Goal: Navigation & Orientation: Find specific page/section

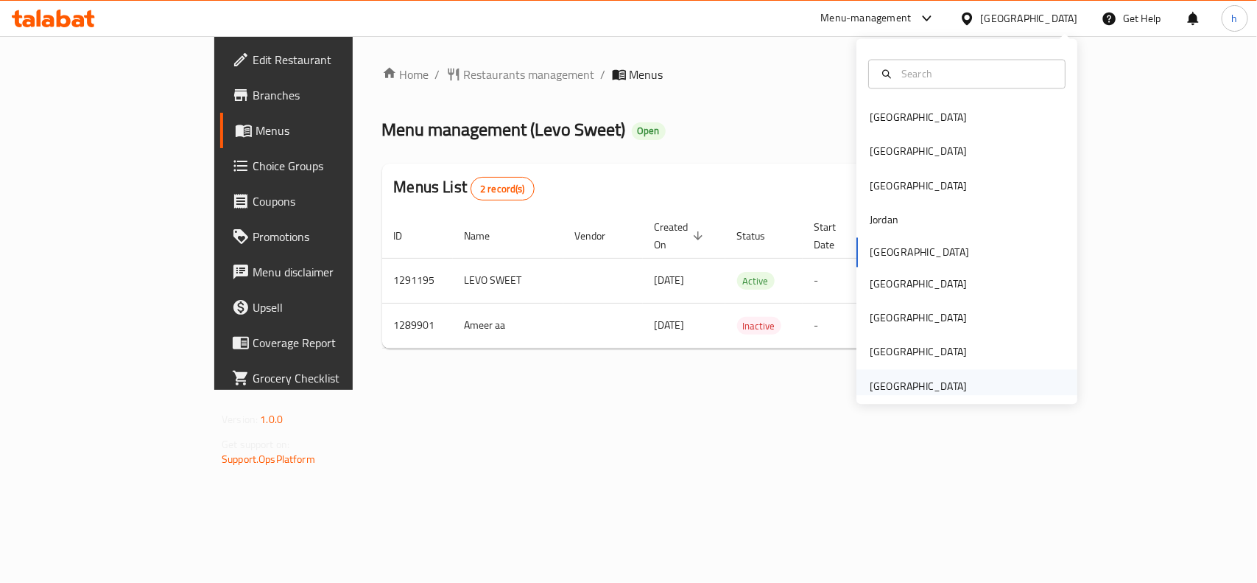
click at [929, 381] on div "[GEOGRAPHIC_DATA]" at bounding box center [918, 386] width 97 height 16
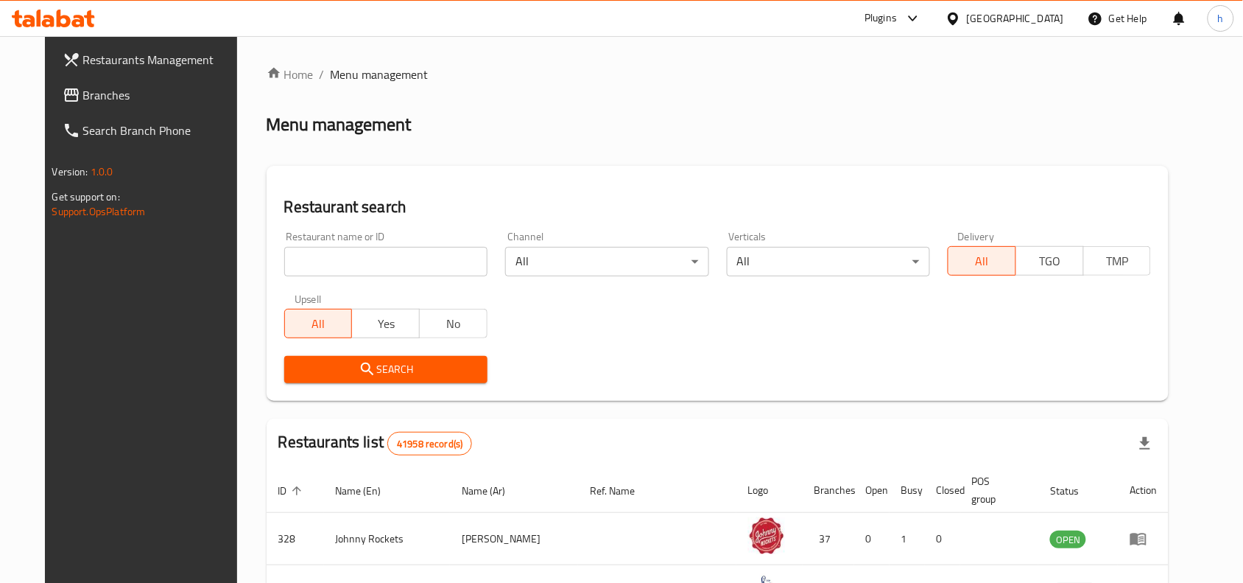
click at [86, 86] on span "Branches" at bounding box center [162, 95] width 158 height 18
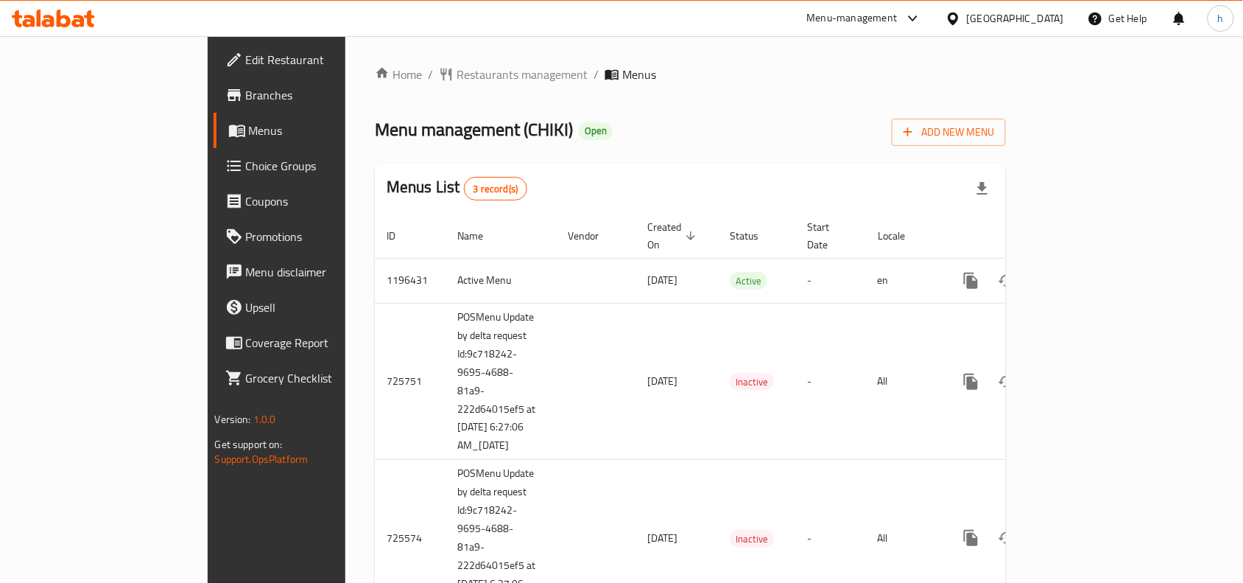
click at [675, 137] on div "Menu management ( CHIKI ) Open Add New Menu" at bounding box center [690, 129] width 631 height 33
click at [457, 71] on span "Restaurants management" at bounding box center [522, 75] width 131 height 18
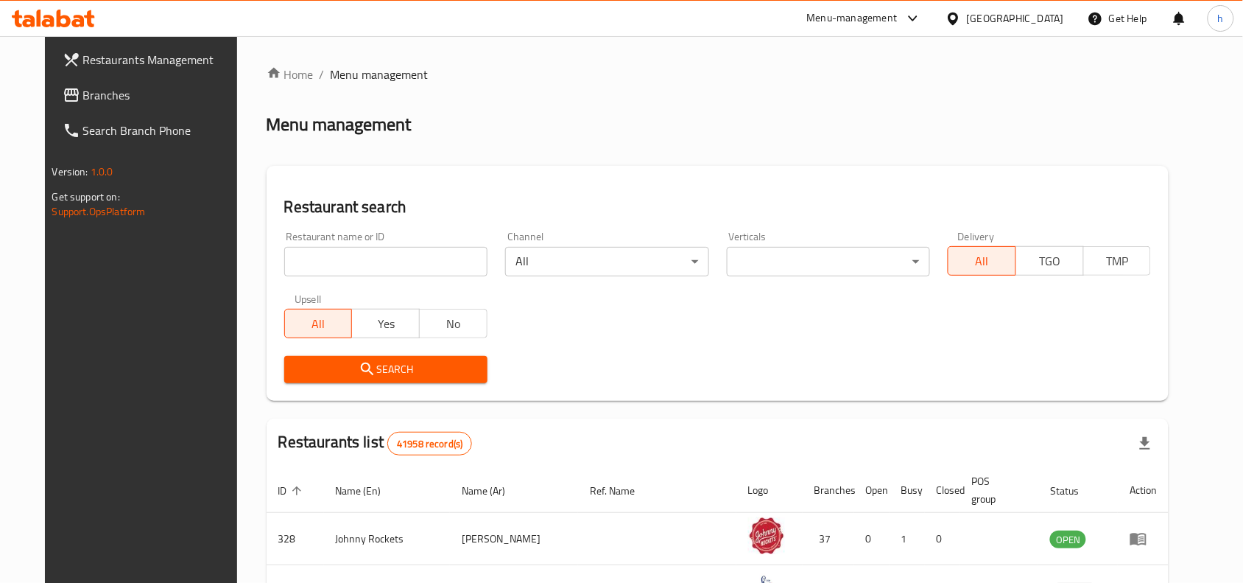
click at [389, 266] on input "search" at bounding box center [385, 261] width 203 height 29
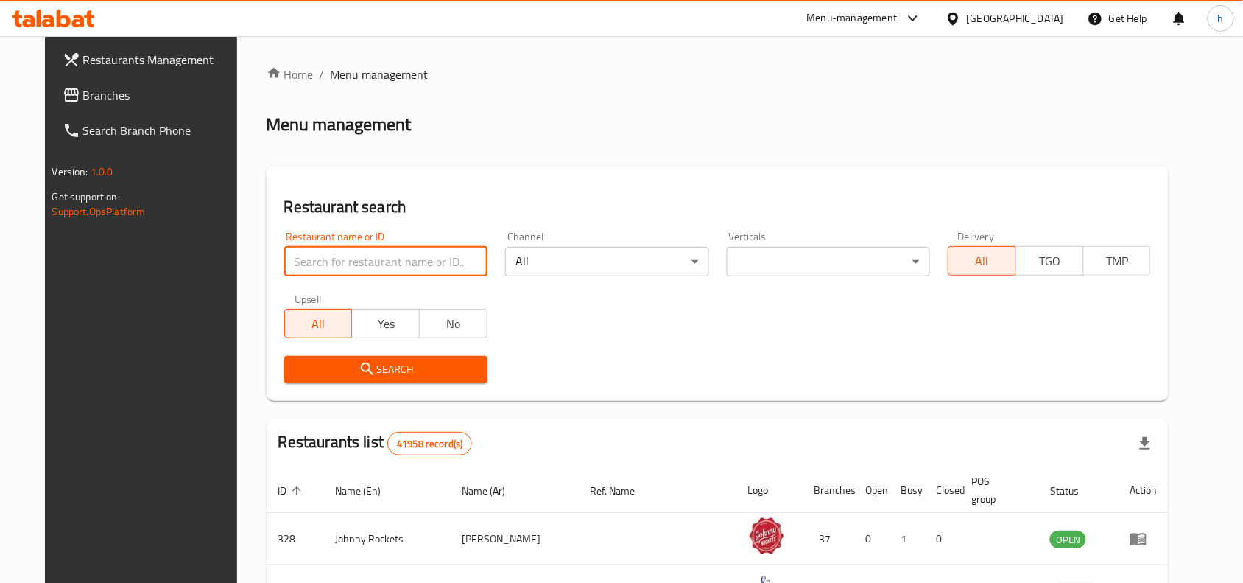
paste input "646114"
type input "646114"
click button "Search" at bounding box center [385, 369] width 203 height 27
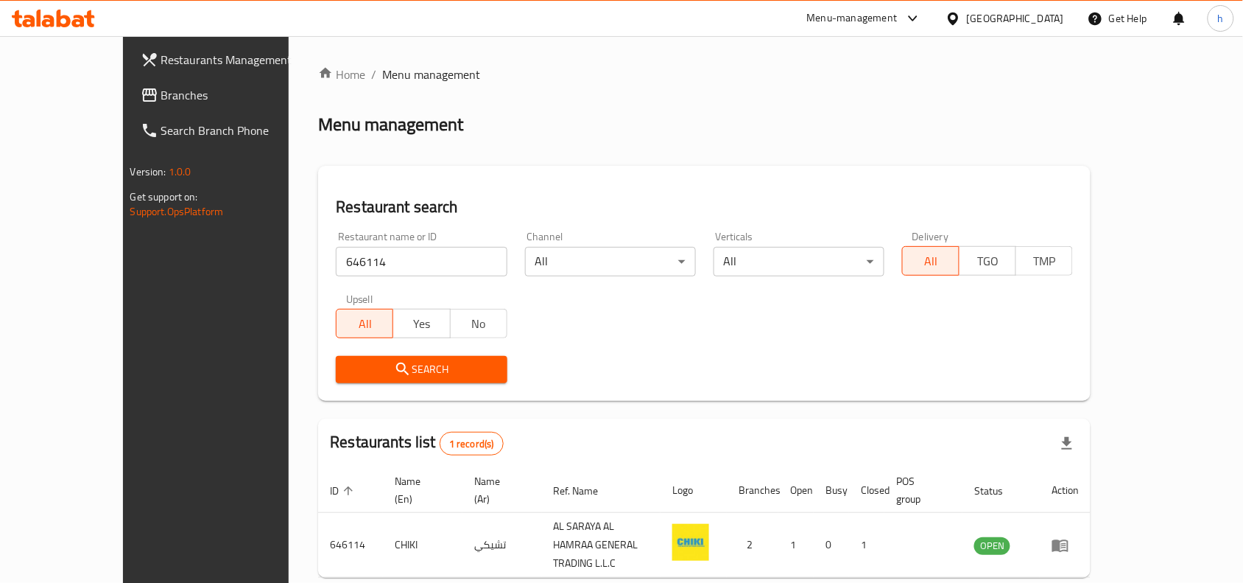
click at [1030, 21] on div "[GEOGRAPHIC_DATA]" at bounding box center [1015, 18] width 97 height 16
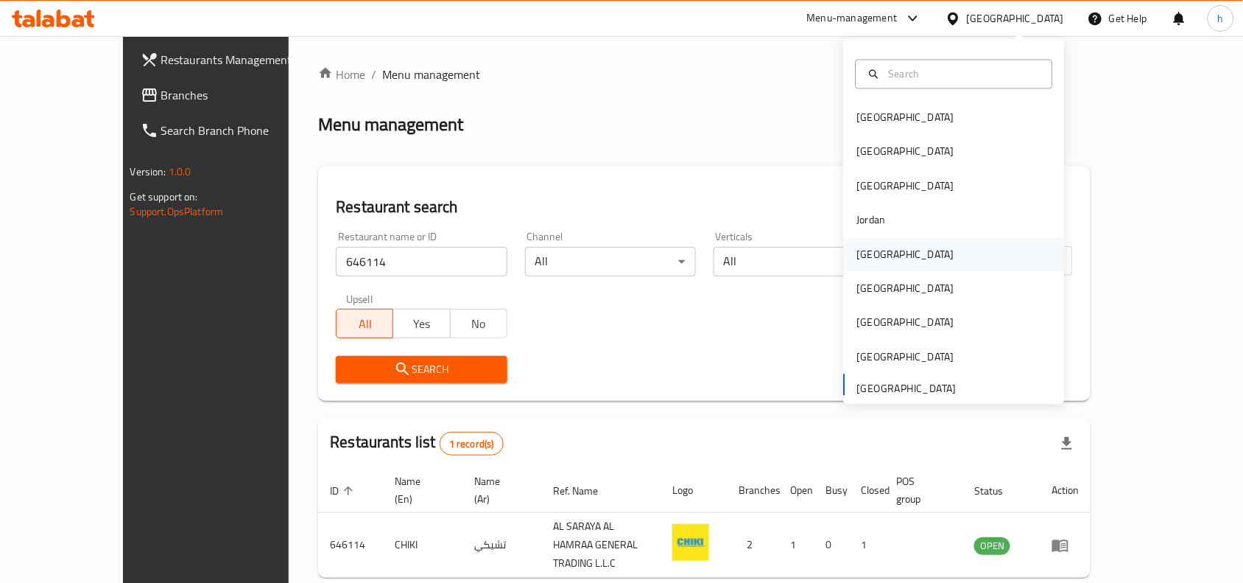
click at [869, 253] on div "[GEOGRAPHIC_DATA]" at bounding box center [905, 254] width 97 height 16
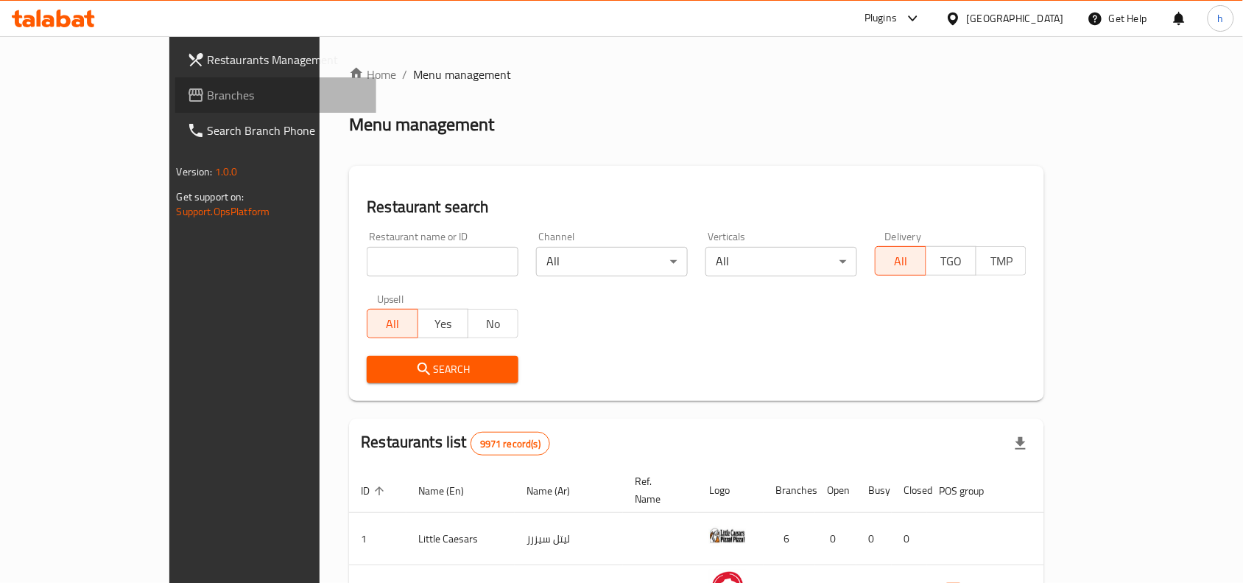
click at [208, 91] on span "Branches" at bounding box center [287, 95] width 158 height 18
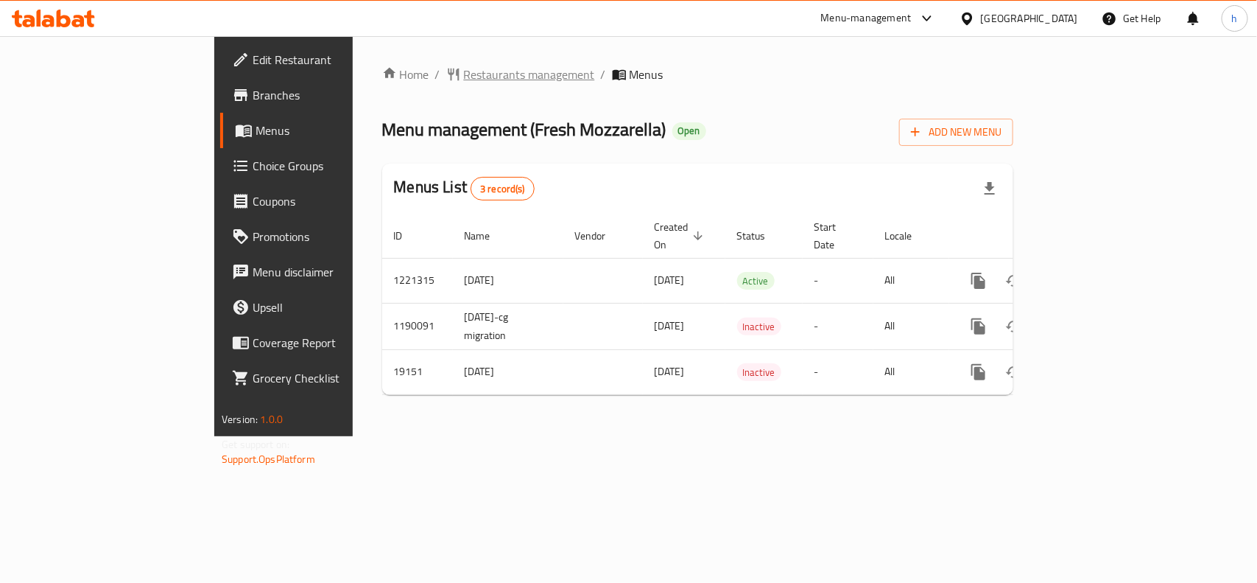
click at [464, 75] on span "Restaurants management" at bounding box center [529, 75] width 131 height 18
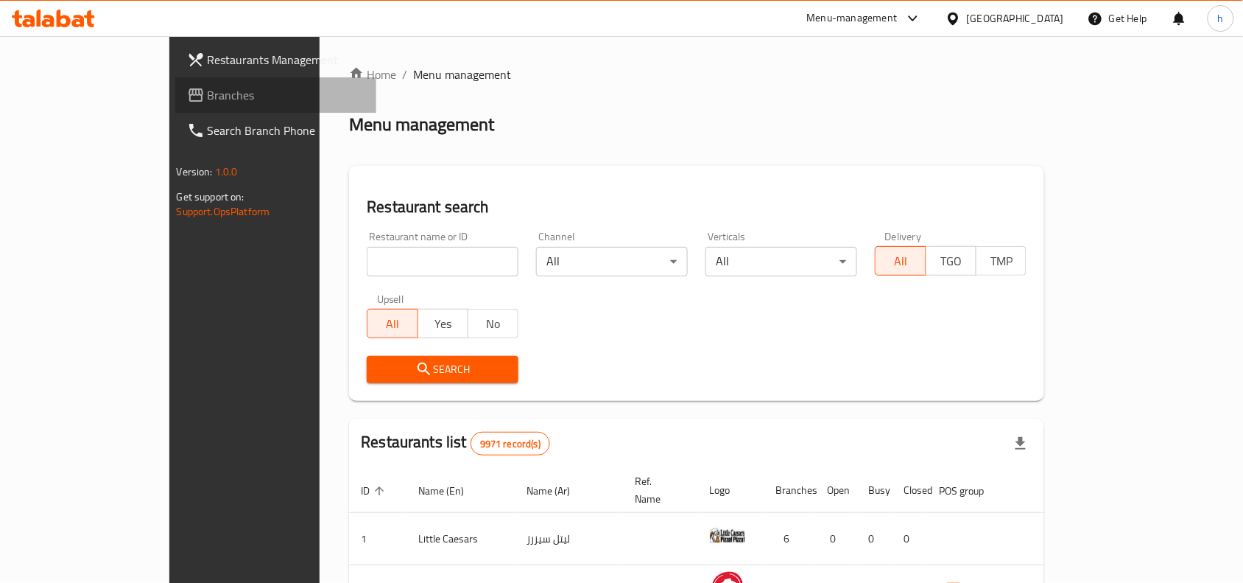
click at [208, 96] on span "Branches" at bounding box center [287, 95] width 158 height 18
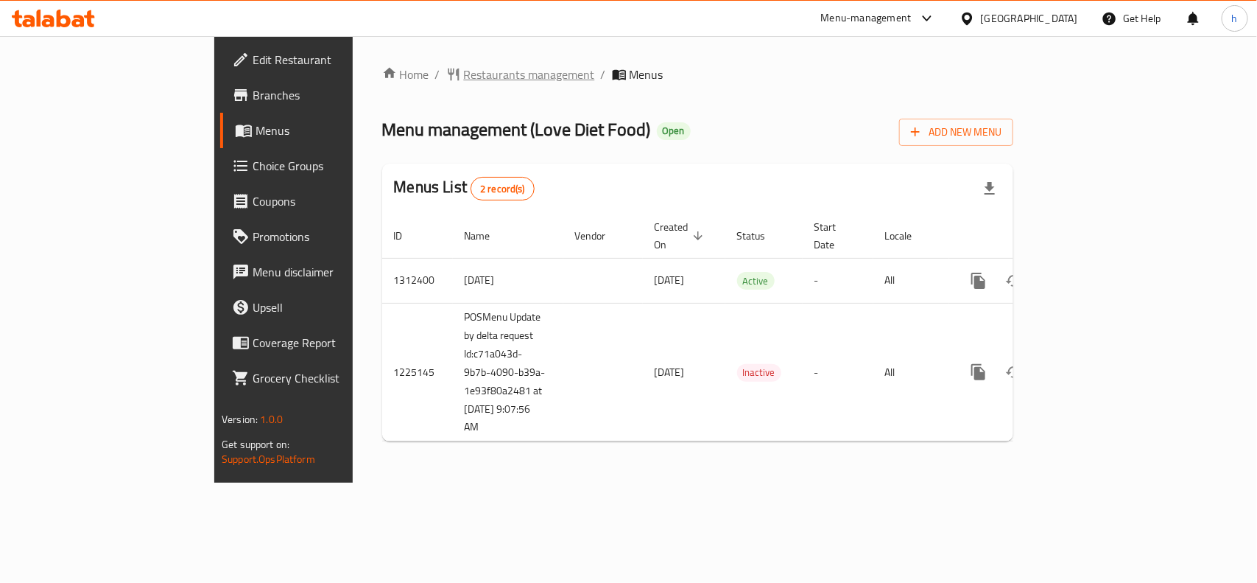
click at [464, 81] on span "Restaurants management" at bounding box center [529, 75] width 131 height 18
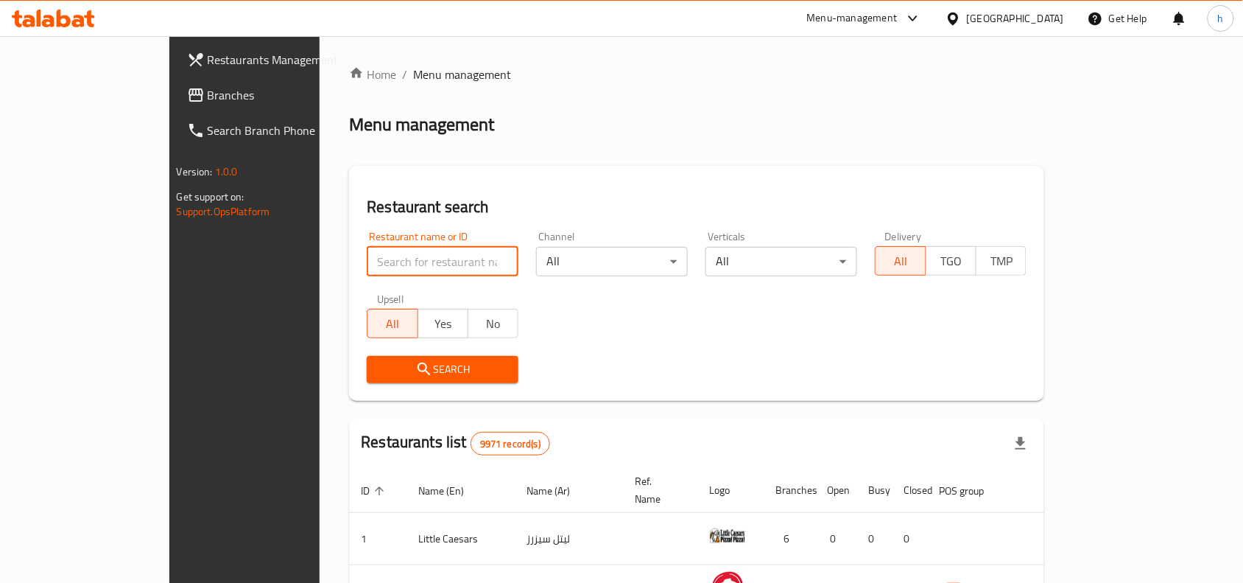
click at [381, 253] on input "search" at bounding box center [443, 261] width 152 height 29
paste input "667051"
type input "667051"
click button "Search" at bounding box center [443, 369] width 152 height 27
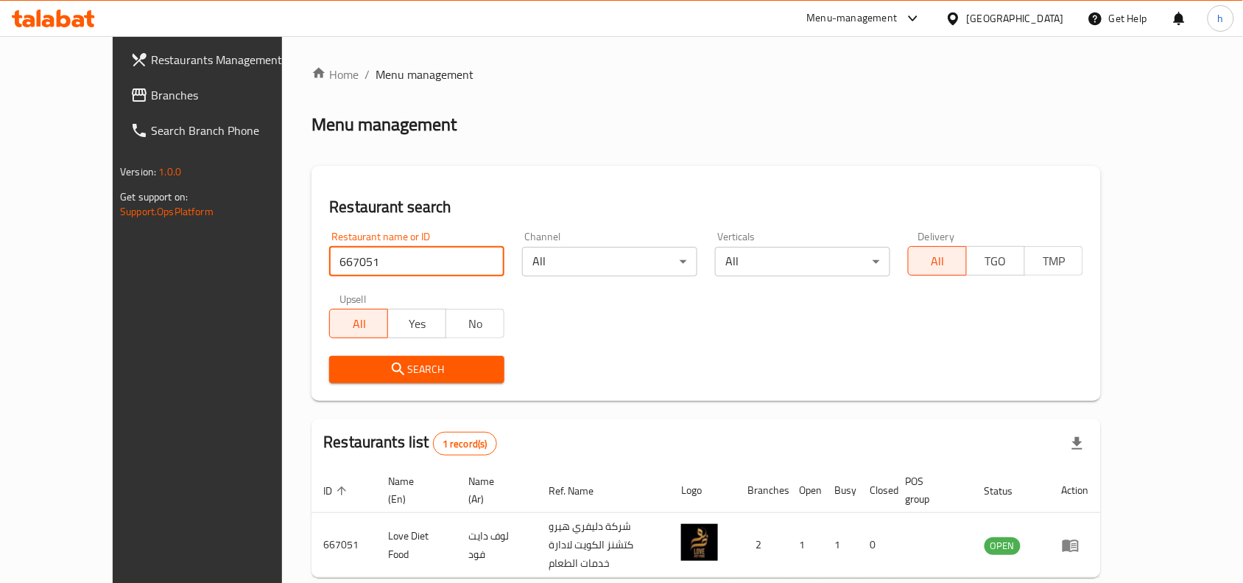
click at [155, 57] on span "Restaurants Management" at bounding box center [230, 60] width 158 height 18
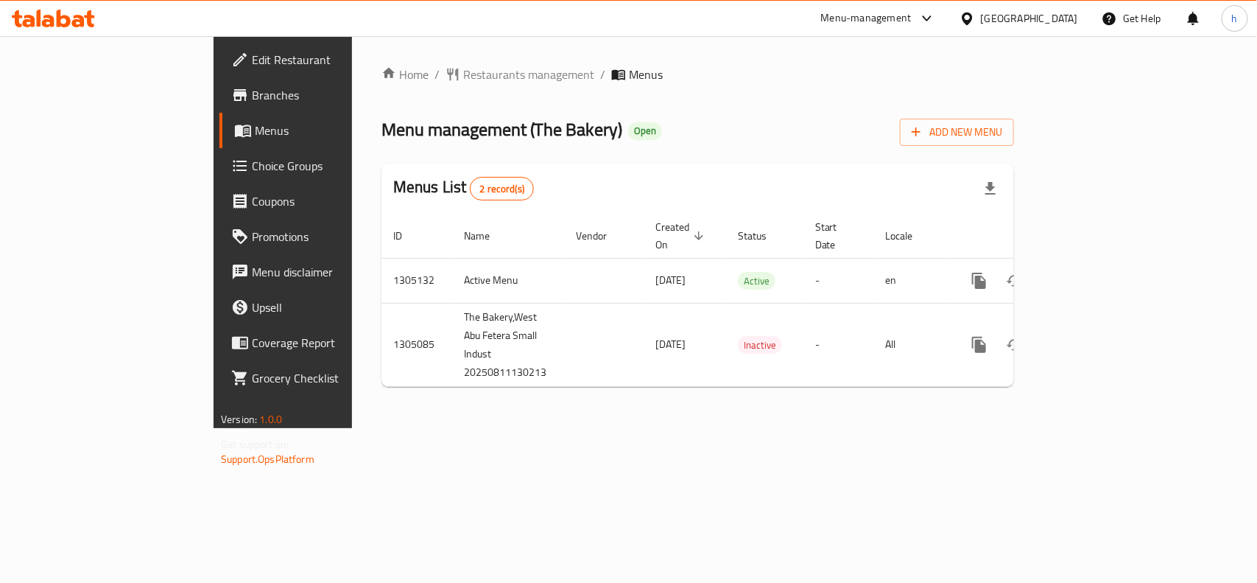
click at [1049, 18] on div "[GEOGRAPHIC_DATA]" at bounding box center [1029, 18] width 97 height 16
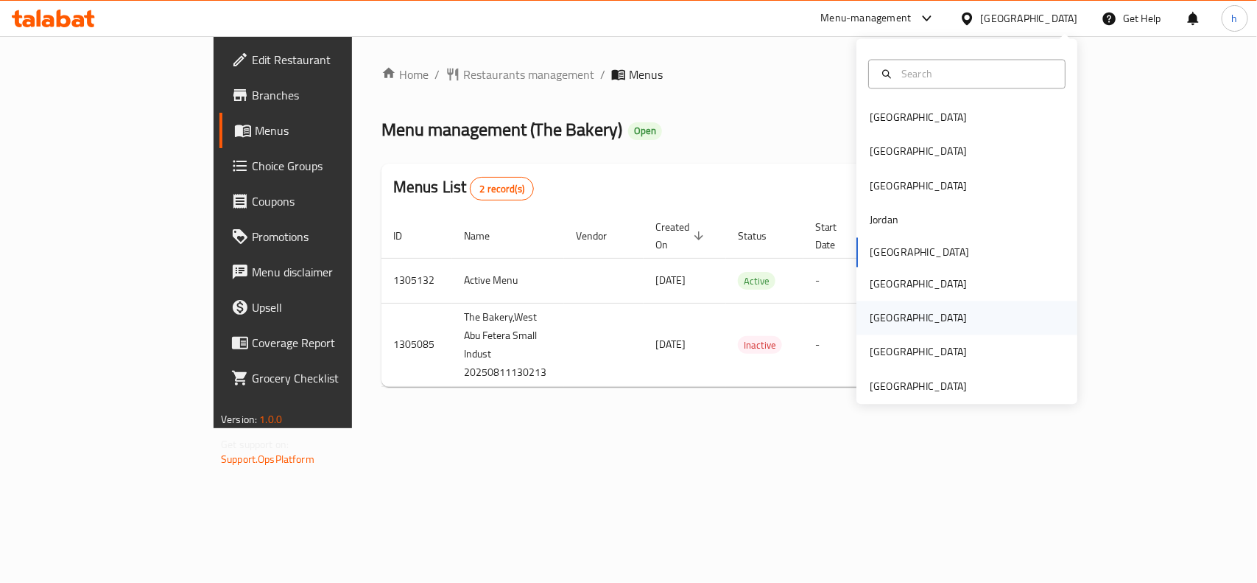
click at [874, 320] on div "Qatar" at bounding box center [918, 318] width 97 height 16
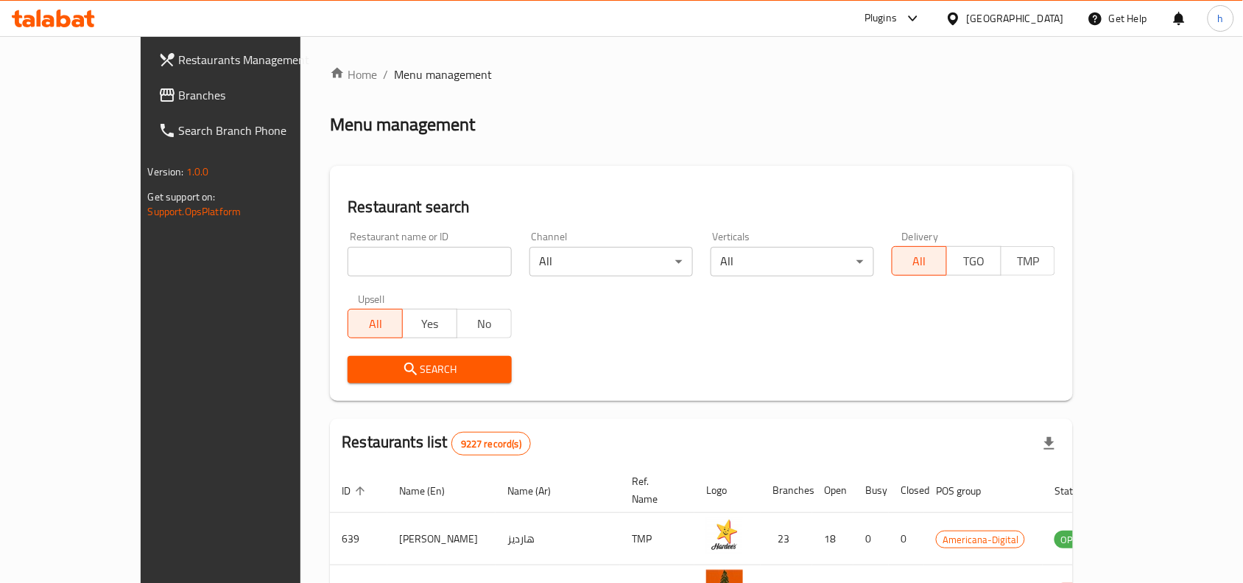
click at [179, 94] on span "Branches" at bounding box center [258, 95] width 158 height 18
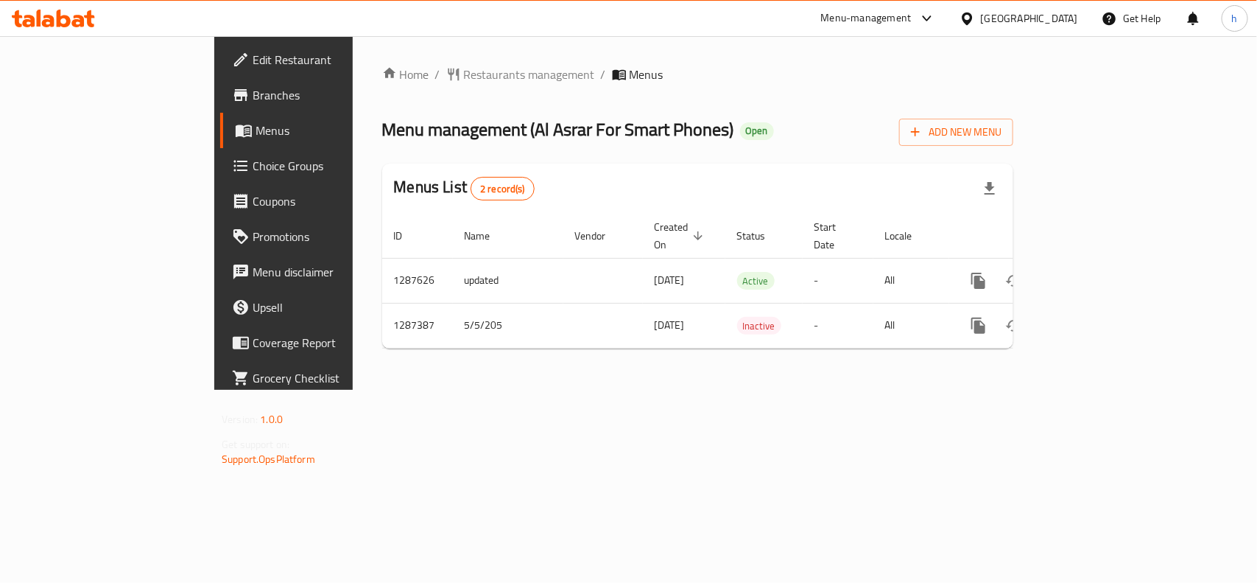
click at [1088, 22] on div "[GEOGRAPHIC_DATA]" at bounding box center [1019, 18] width 142 height 35
click at [1060, 19] on div "[GEOGRAPHIC_DATA]" at bounding box center [1029, 18] width 97 height 16
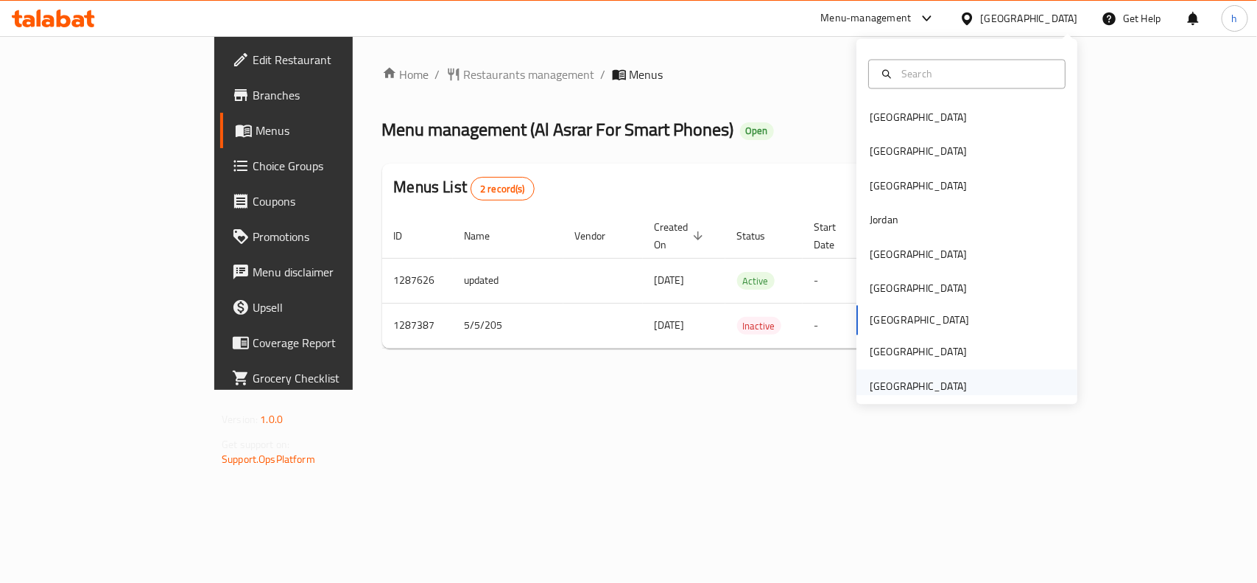
click at [952, 380] on div "[GEOGRAPHIC_DATA]" at bounding box center [918, 386] width 121 height 34
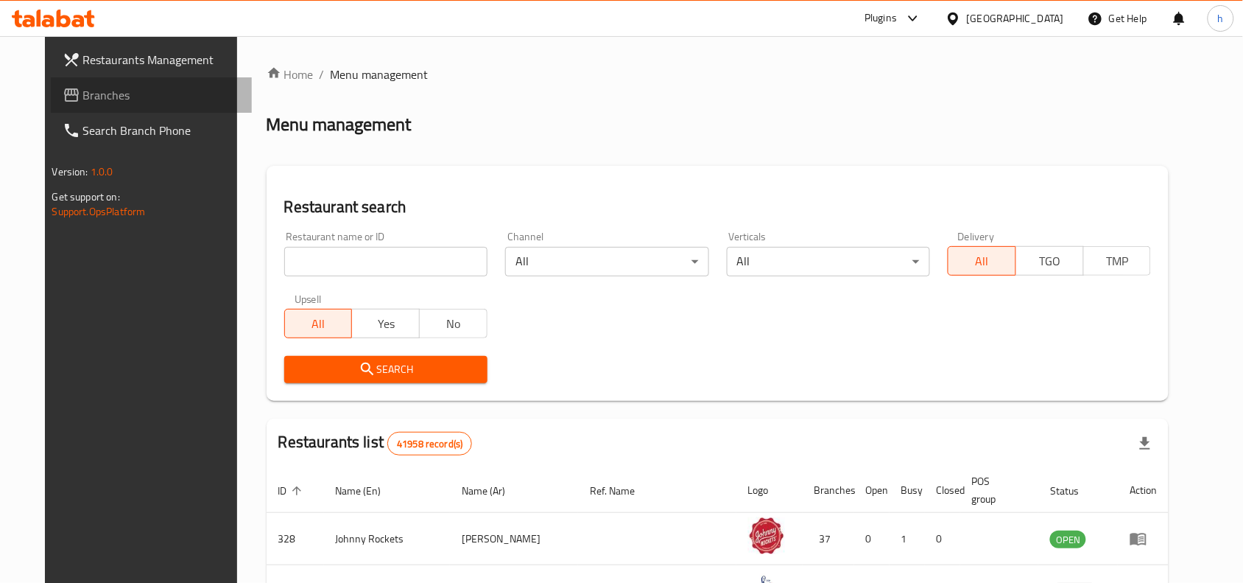
click at [83, 92] on span "Branches" at bounding box center [162, 95] width 158 height 18
